Goal: Find contact information: Find contact information

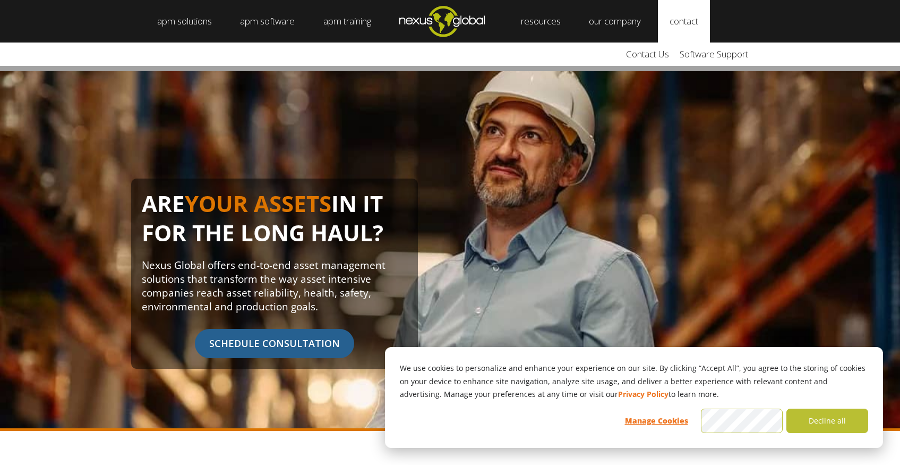
click at [703, 33] on link "contact" at bounding box center [684, 21] width 52 height 42
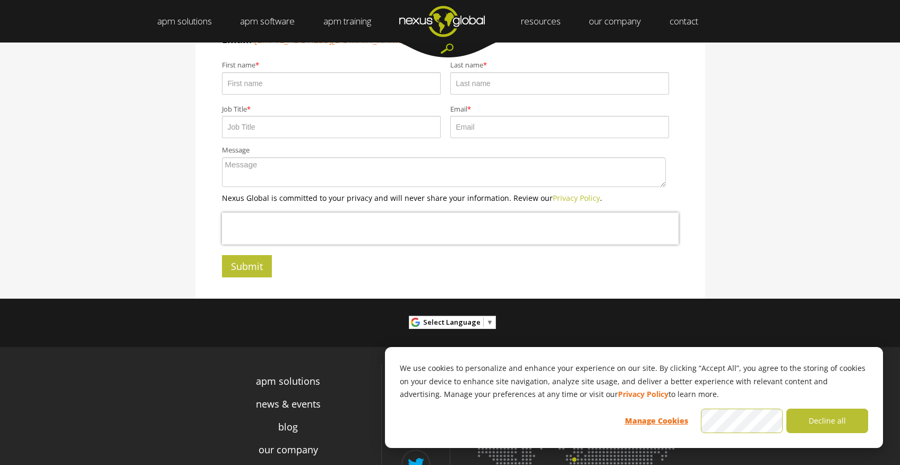
scroll to position [382, 0]
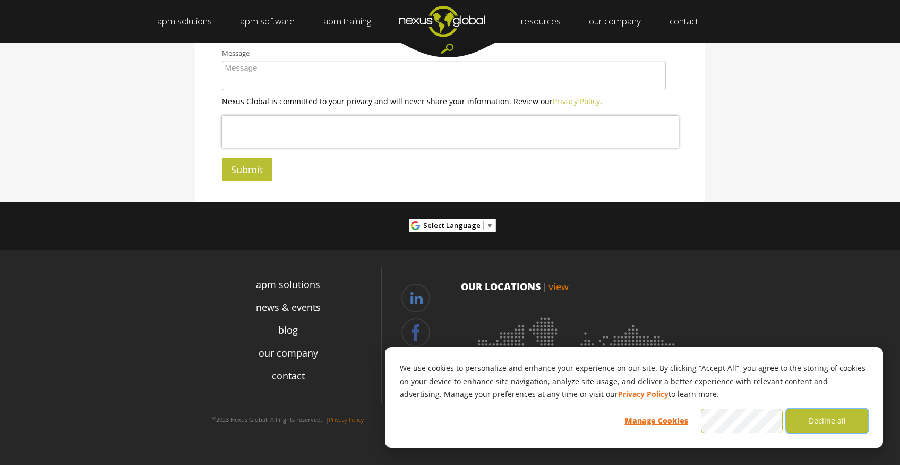
click at [839, 422] on button "Decline all" at bounding box center [828, 420] width 82 height 24
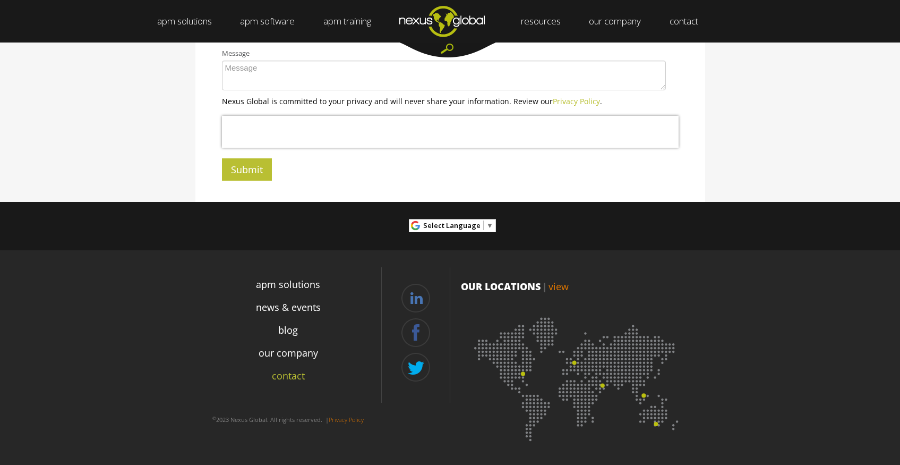
click at [296, 379] on link "contact" at bounding box center [288, 376] width 33 height 14
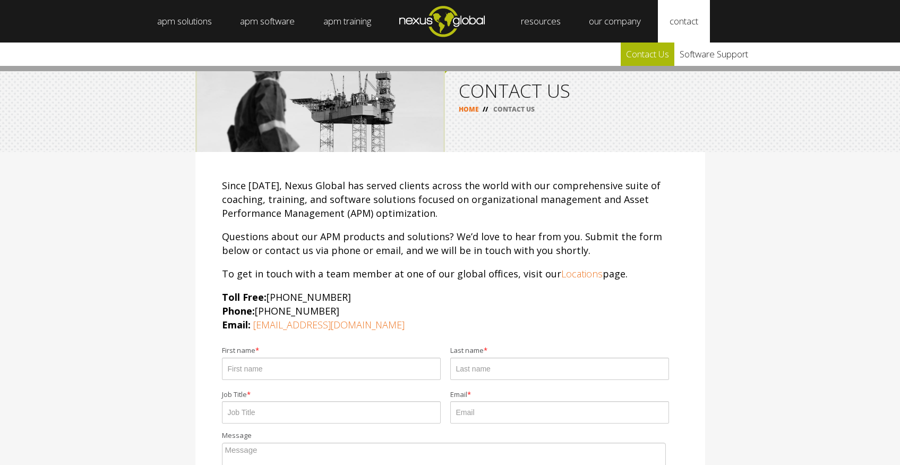
click at [660, 55] on link "Contact Us" at bounding box center [648, 53] width 54 height 23
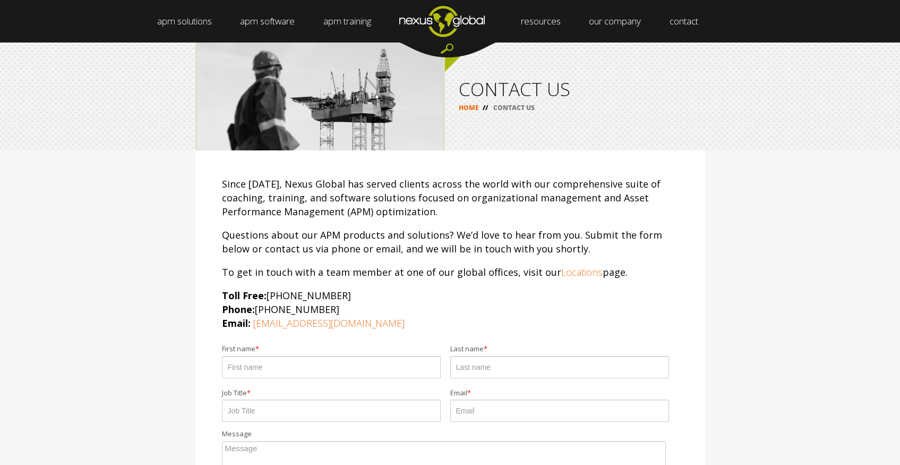
scroll to position [2, 0]
click at [572, 272] on link "Locations" at bounding box center [581, 271] width 41 height 13
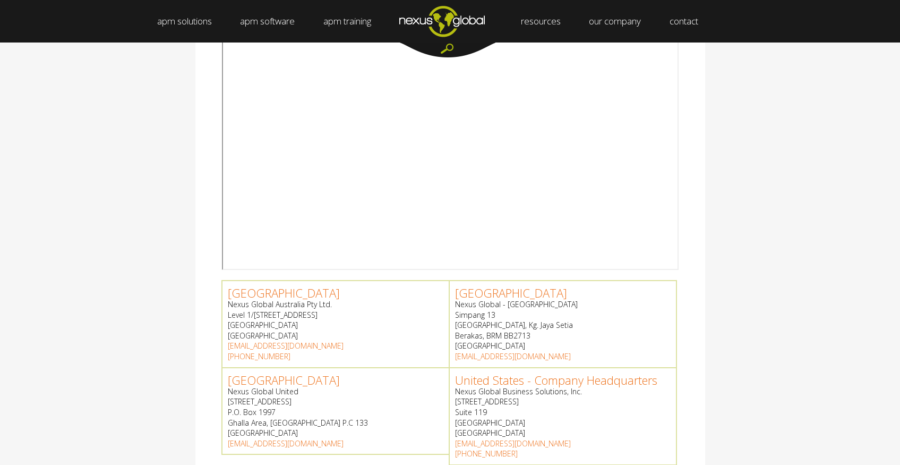
scroll to position [308, 0]
